Goal: Information Seeking & Learning: Understand process/instructions

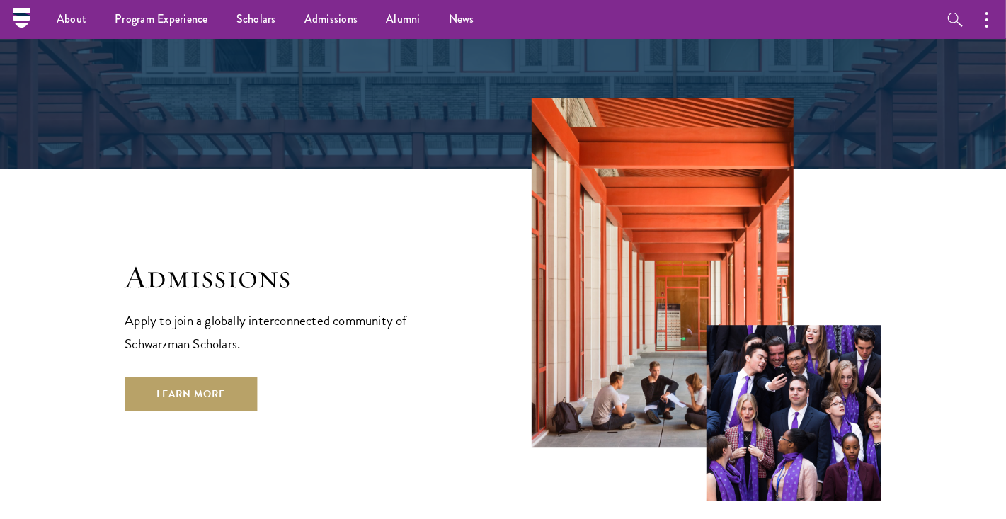
scroll to position [2163, 0]
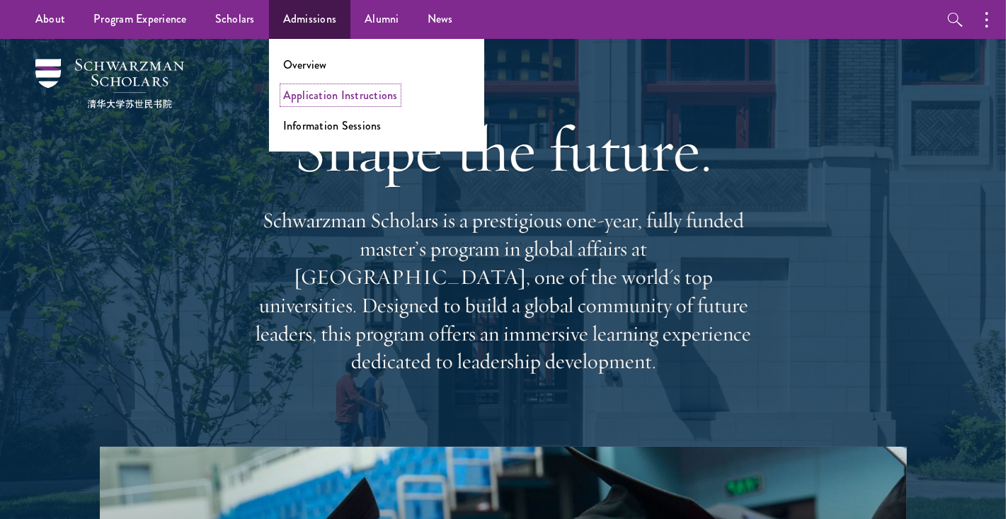
click at [358, 96] on link "Application Instructions" at bounding box center [340, 95] width 115 height 16
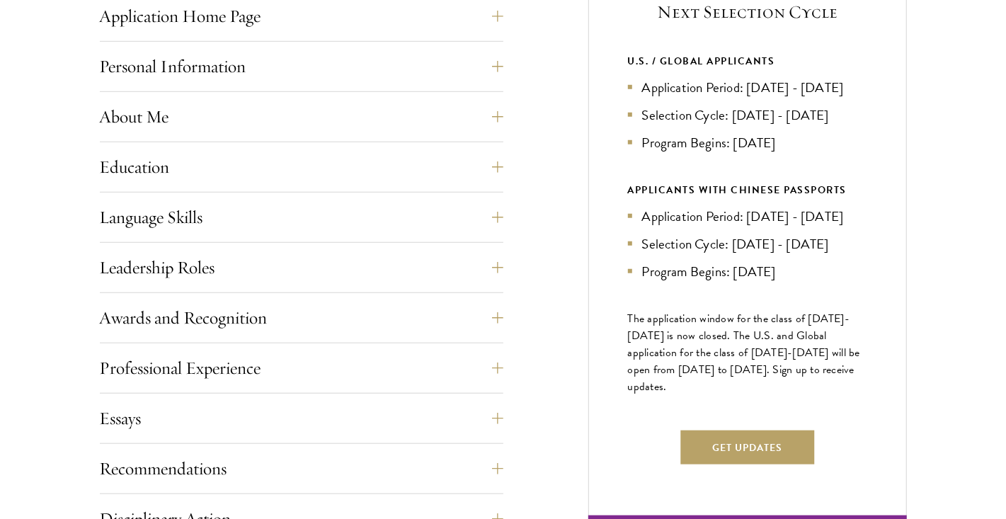
scroll to position [625, 0]
